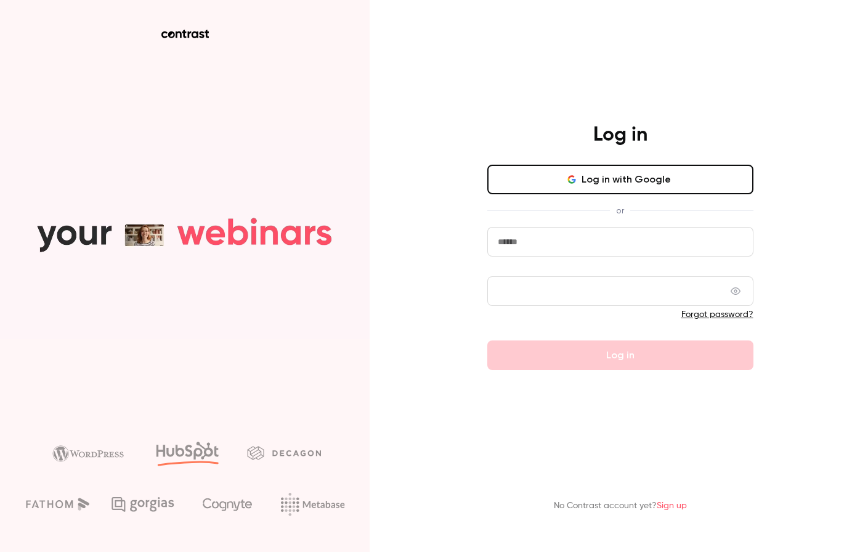
click at [631, 181] on button "Log in with Google" at bounding box center [620, 180] width 266 height 30
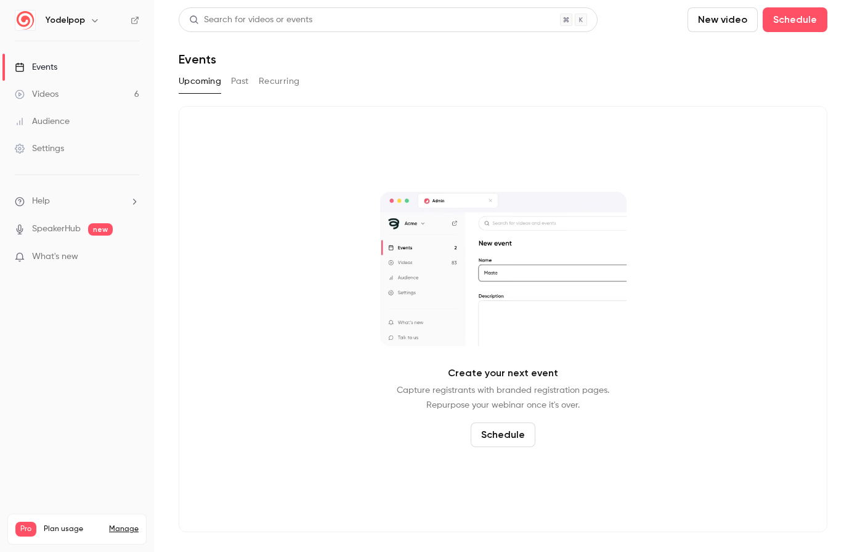
click at [245, 85] on button "Past" at bounding box center [240, 81] width 18 height 20
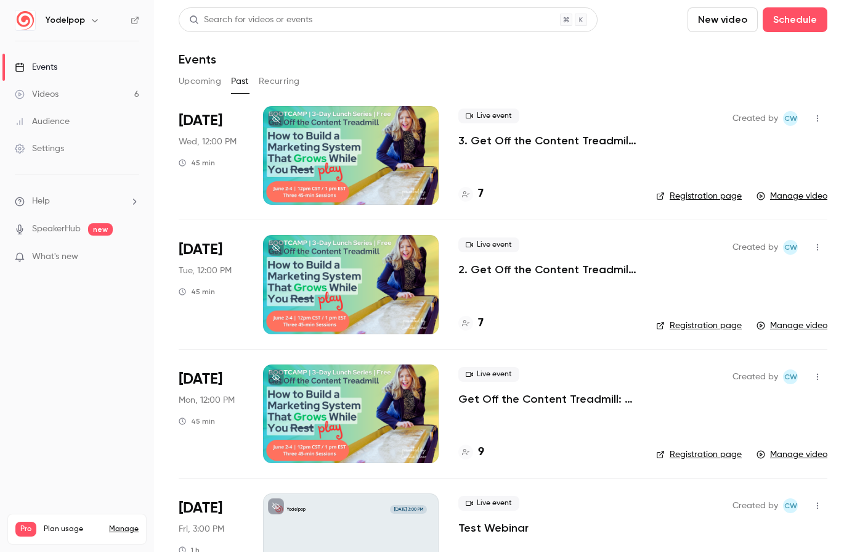
click at [133, 524] on link "Manage" at bounding box center [124, 529] width 30 height 10
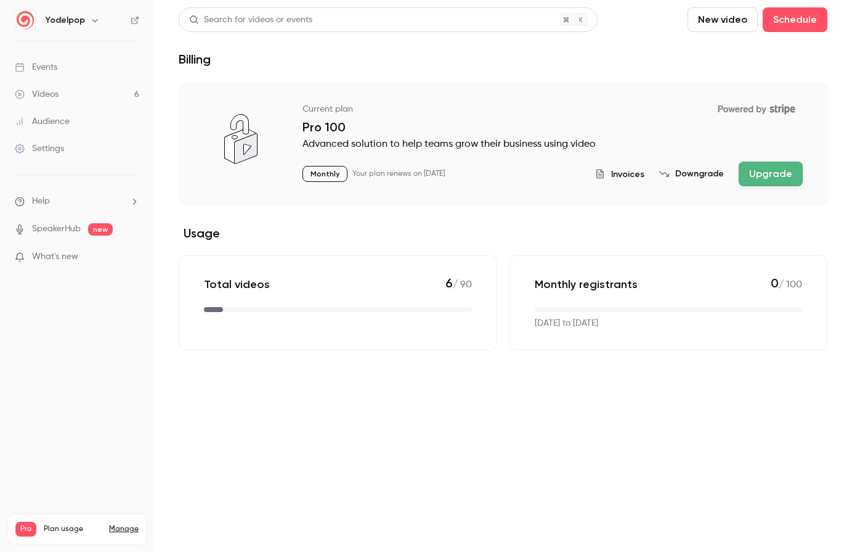
click at [680, 174] on button "Downgrade" at bounding box center [691, 174] width 65 height 12
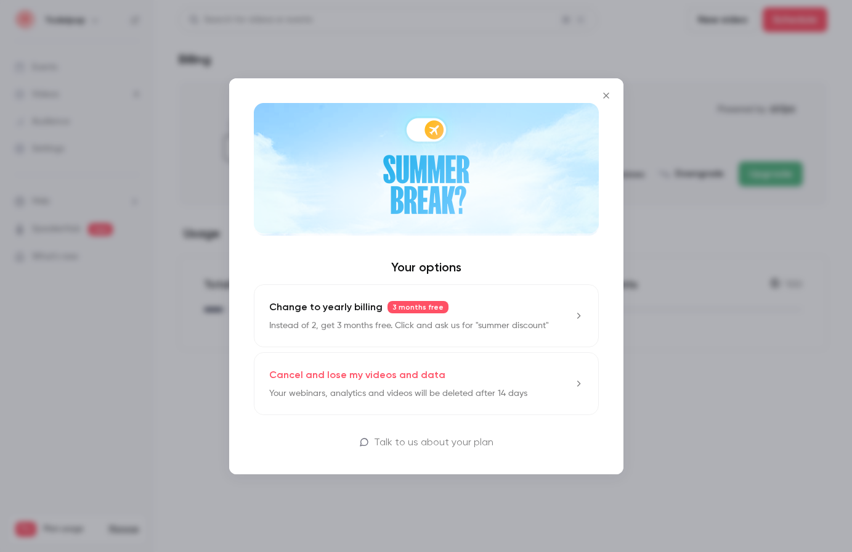
click at [424, 375] on p "Cancel and lose my videos and data" at bounding box center [357, 374] width 176 height 15
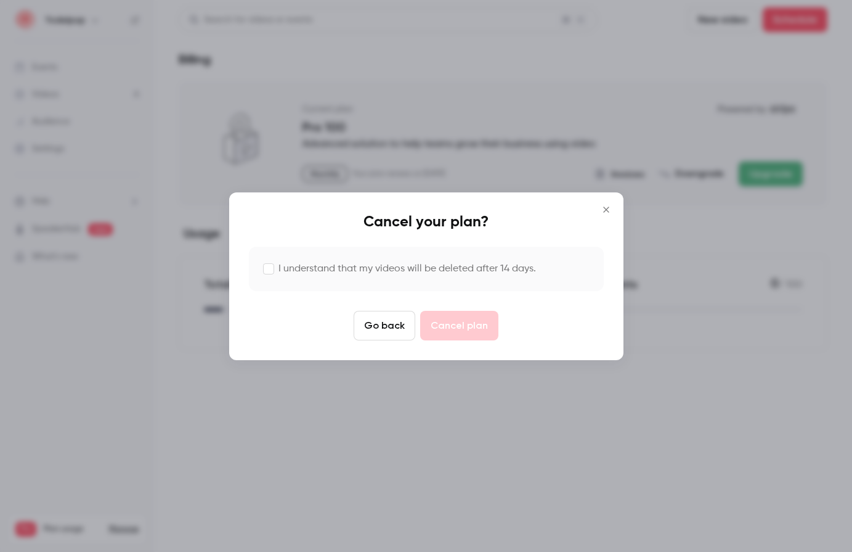
click at [303, 272] on label "I understand that my videos will be deleted after 14 days." at bounding box center [408, 268] width 258 height 15
click at [475, 325] on button "Cancel plan" at bounding box center [459, 326] width 78 height 30
